Goal: Task Accomplishment & Management: Manage account settings

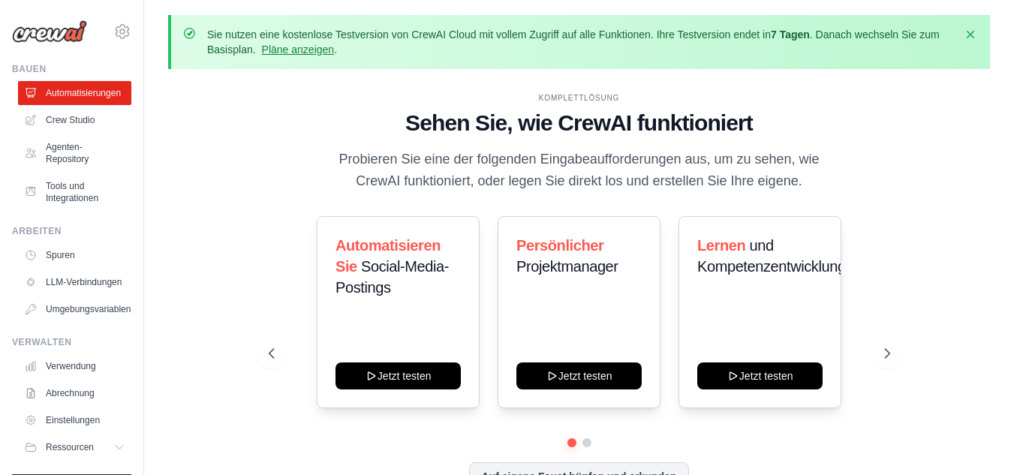
click at [951, 131] on div "Komplettlösung Sehen Sie, wie CrewAI funktioniert Probieren Sie eine der folgen…" at bounding box center [579, 303] width 822 height 445
click at [92, 123] on font "Crew Studio" at bounding box center [71, 120] width 49 height 11
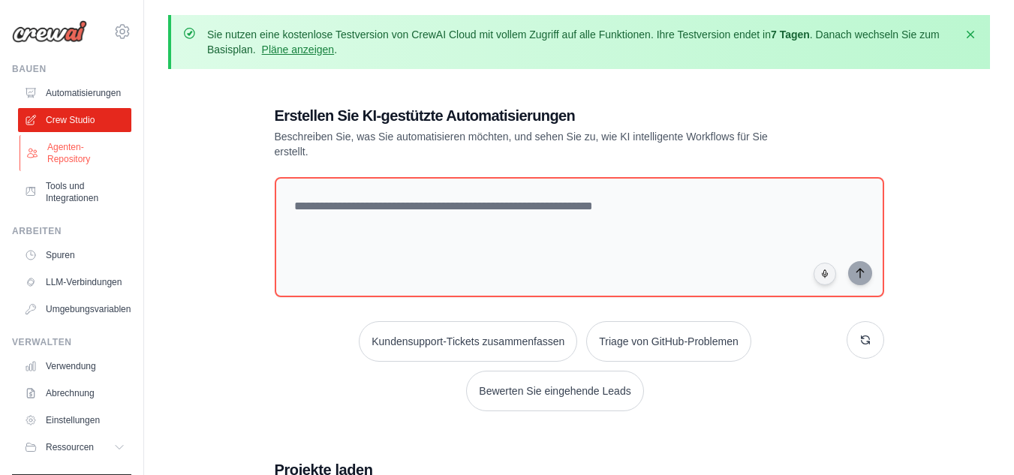
click at [74, 149] on font "Agenten-Repository" at bounding box center [68, 153] width 43 height 23
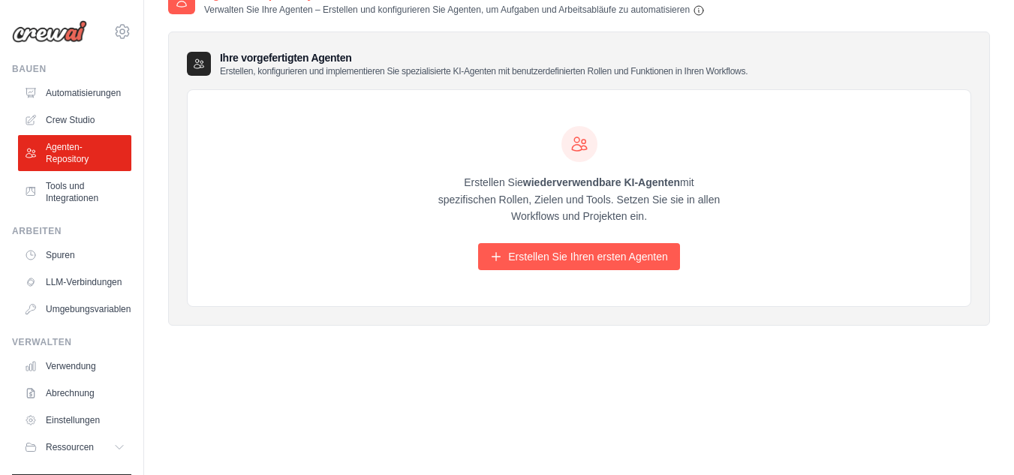
scroll to position [96, 0]
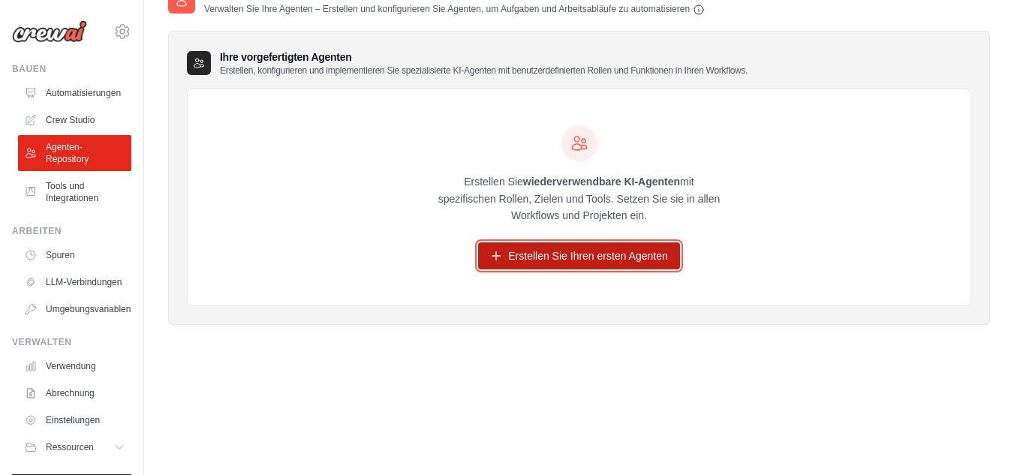
click at [670, 246] on link "Erstellen Sie Ihren ersten Agenten" at bounding box center [578, 255] width 201 height 27
click at [669, 247] on link "Erstellen Sie Ihren ersten Agenten" at bounding box center [578, 255] width 201 height 27
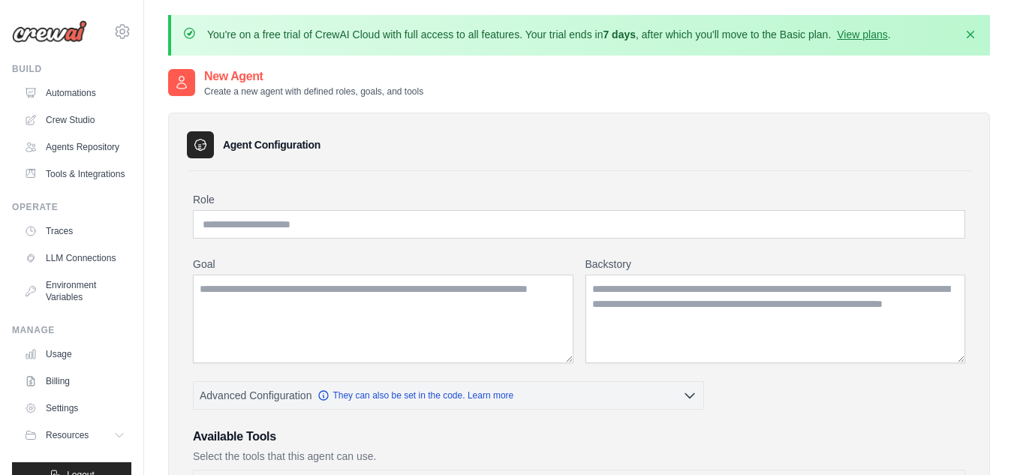
scroll to position [415, 0]
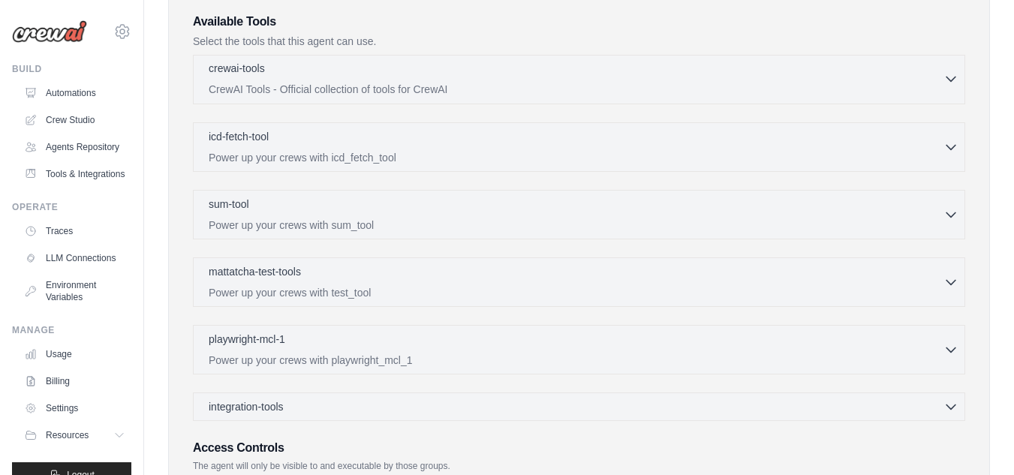
click at [955, 87] on button "crewai-tools 0 selected CrewAI Tools - Official collection of tools for CrewAI" at bounding box center [579, 79] width 759 height 36
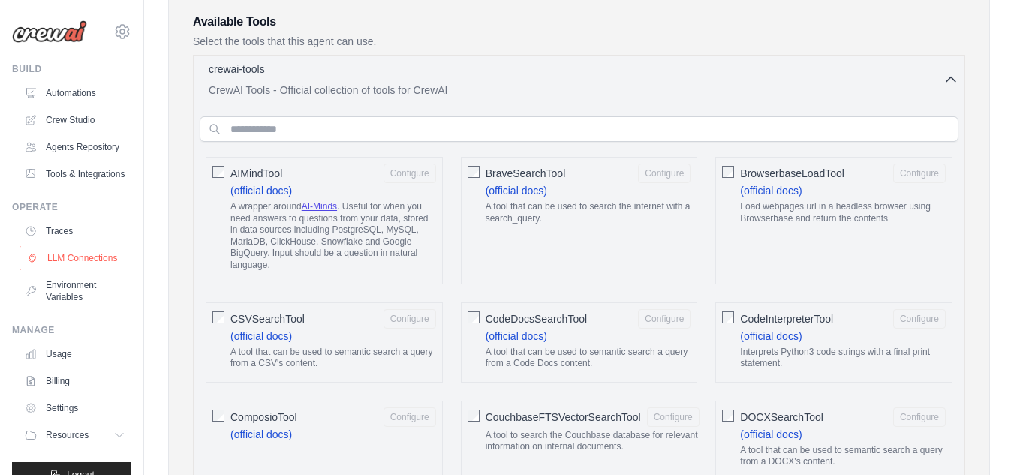
click at [67, 270] on link "LLM Connections" at bounding box center [76, 258] width 113 height 24
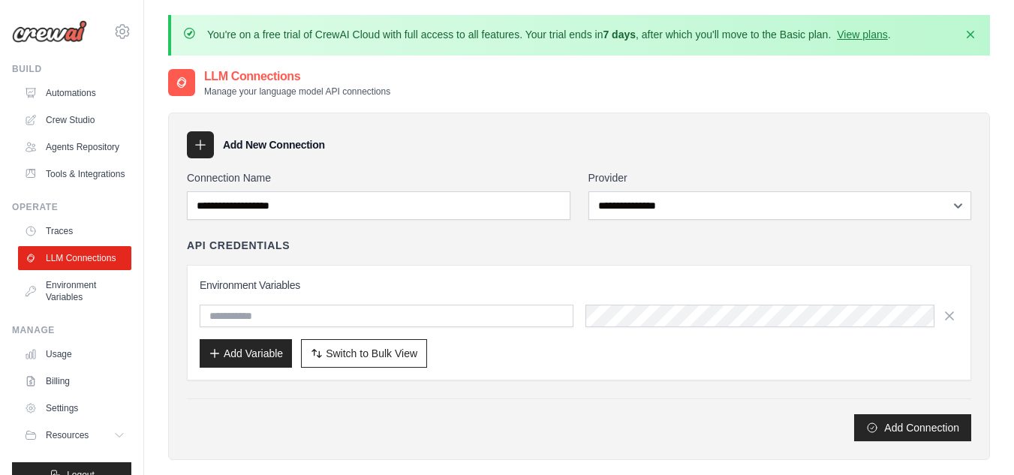
scroll to position [158, 0]
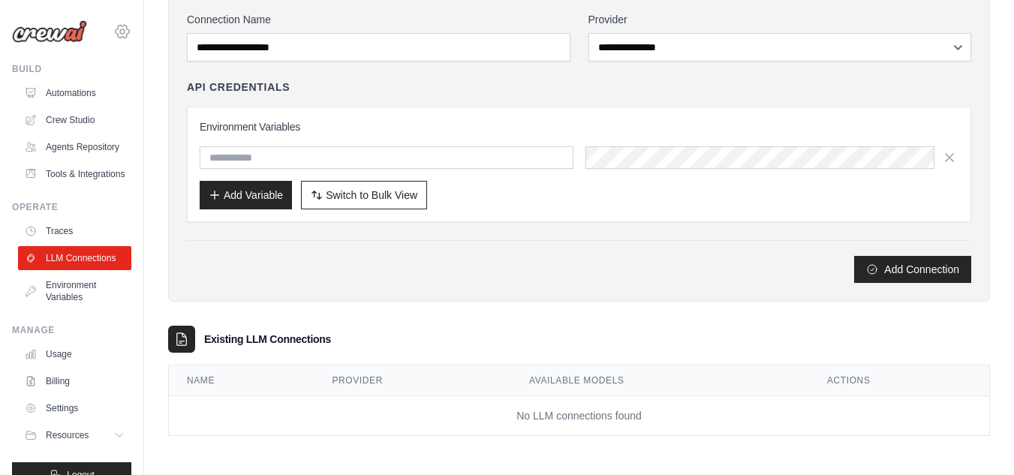
click at [113, 30] on icon at bounding box center [122, 32] width 18 height 18
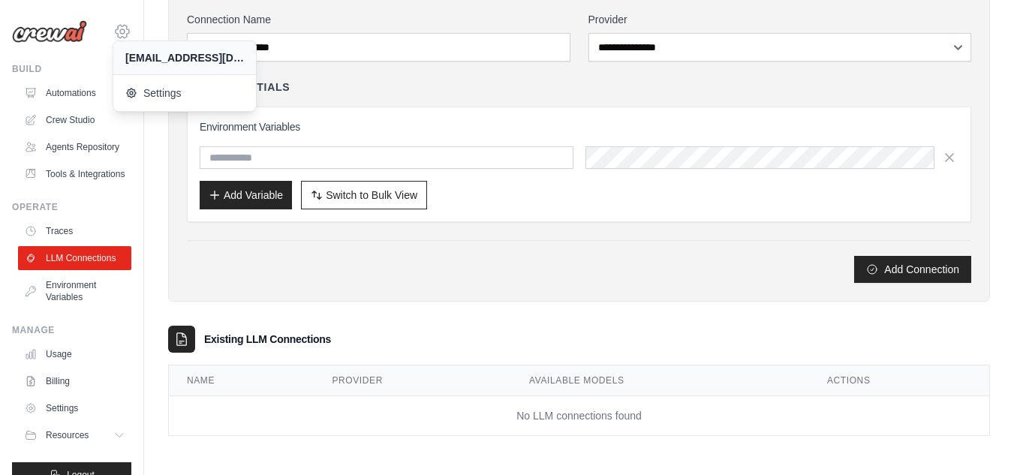
click at [113, 30] on icon at bounding box center [122, 32] width 18 height 18
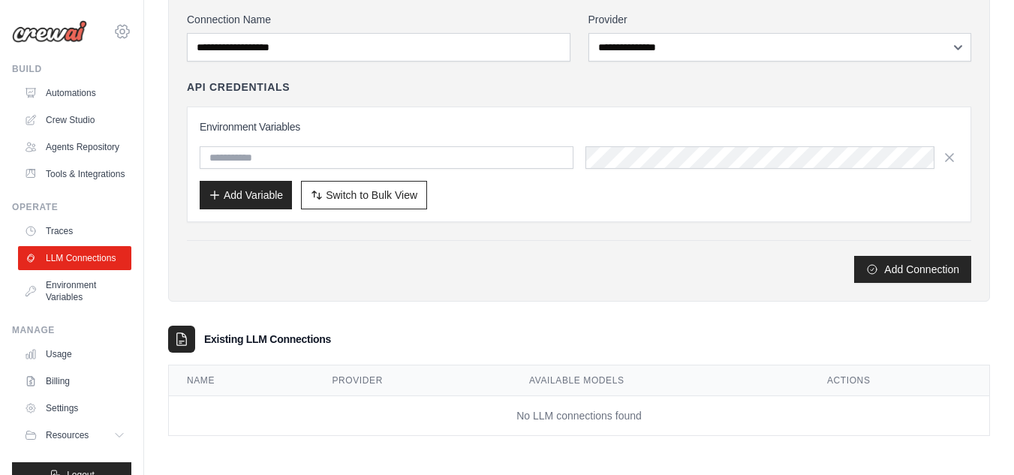
click at [113, 30] on icon at bounding box center [122, 32] width 18 height 18
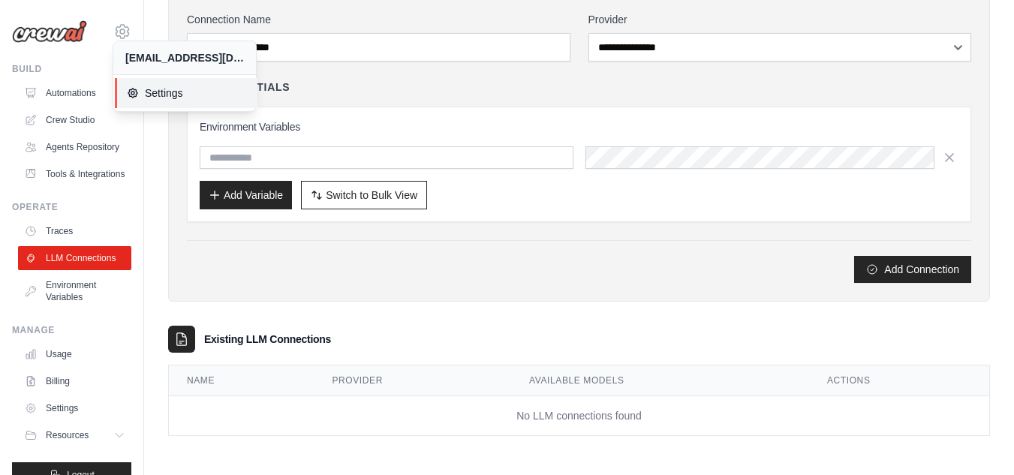
click at [156, 83] on link "Settings" at bounding box center [186, 93] width 143 height 30
